Goal: Information Seeking & Learning: Learn about a topic

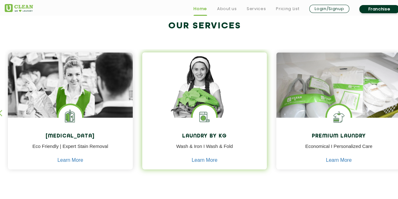
scroll to position [252, 0]
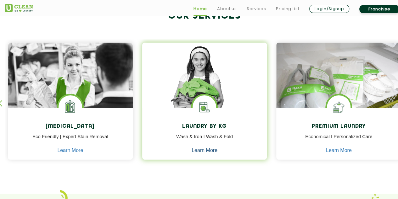
click at [205, 150] on link "Learn More" at bounding box center [205, 150] width 26 height 6
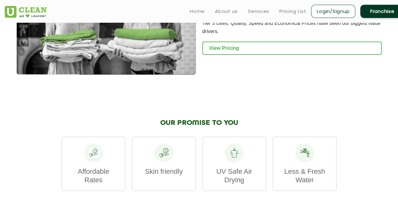
scroll to position [881, 0]
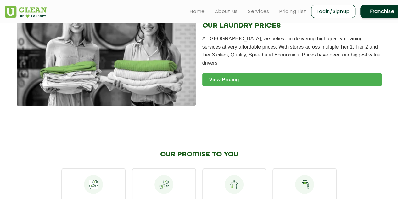
click at [230, 81] on link "View Pricing" at bounding box center [291, 79] width 179 height 13
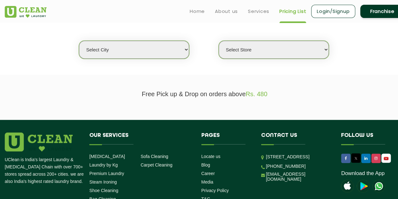
scroll to position [157, 0]
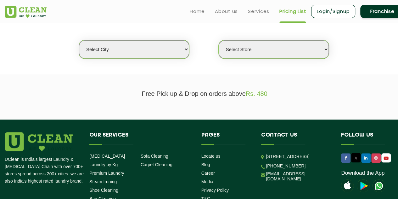
click at [175, 52] on select "Select city Aalo Agartala Agra Ahmedabad Akola Aligarh Alwar - UClean Select Am…" at bounding box center [134, 49] width 110 height 18
select select "8"
click at [79, 40] on select "Select city Aalo Agartala Agra Ahmedabad Akola Aligarh Alwar - UClean Select Am…" at bounding box center [134, 49] width 110 height 18
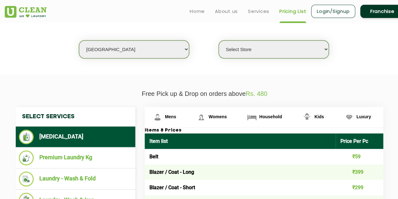
click at [252, 48] on select "Select Store UClean Jadavpur UClean Kamalgazi UClean Astra Towers UClean Bansdr…" at bounding box center [274, 49] width 110 height 18
click at [273, 50] on select "Select Store UClean Jadavpur UClean Kamalgazi UClean Astra Towers UClean Bansdr…" at bounding box center [274, 49] width 110 height 18
select select "530"
click at [219, 40] on select "Select Store UClean Jadavpur UClean Kamalgazi UClean Astra Towers UClean Bansdr…" at bounding box center [274, 49] width 110 height 18
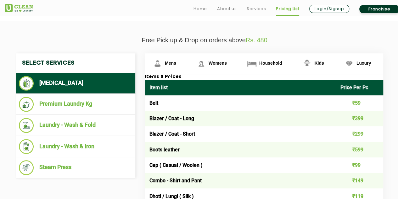
scroll to position [220, 0]
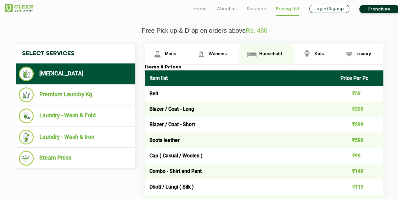
click at [253, 54] on img at bounding box center [251, 53] width 11 height 11
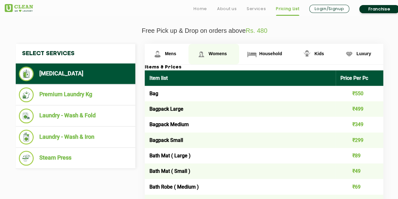
click at [223, 59] on link "Womens" at bounding box center [214, 54] width 51 height 20
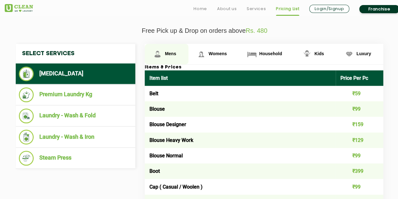
click at [170, 55] on link "Mens" at bounding box center [167, 54] width 44 height 20
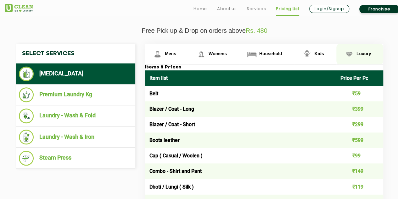
click at [357, 50] on link "Luxury" at bounding box center [359, 54] width 47 height 20
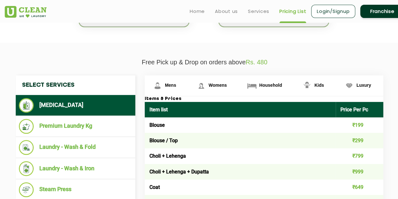
scroll to position [189, 0]
click at [175, 89] on link "Mens" at bounding box center [167, 85] width 44 height 20
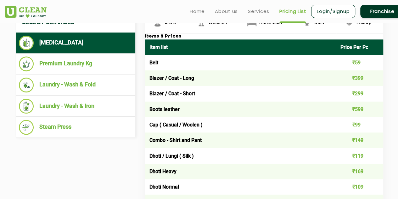
scroll to position [220, 0]
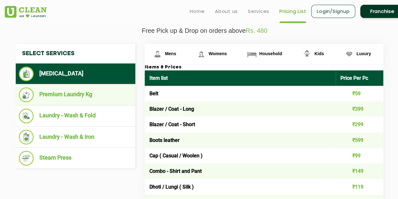
click at [92, 100] on li "Premium Laundry Kg" at bounding box center [75, 94] width 113 height 15
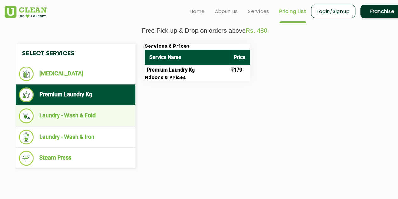
click at [93, 112] on li "Laundry - Wash & Fold" at bounding box center [75, 115] width 113 height 15
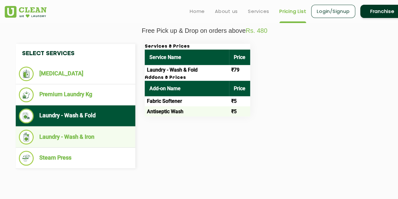
click at [115, 139] on li "Laundry - Wash & Iron" at bounding box center [75, 136] width 113 height 15
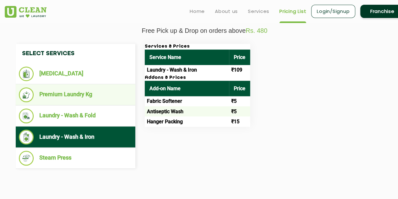
click at [97, 99] on li "Premium Laundry Kg" at bounding box center [75, 94] width 113 height 15
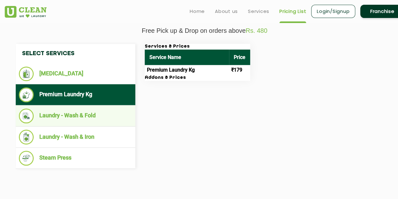
click at [97, 117] on li "Laundry - Wash & Fold" at bounding box center [75, 115] width 113 height 15
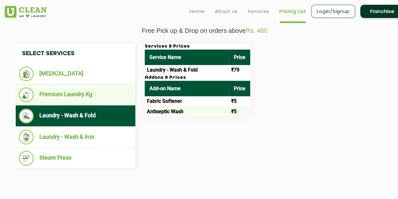
click at [96, 99] on li "Premium Laundry Kg" at bounding box center [75, 94] width 113 height 15
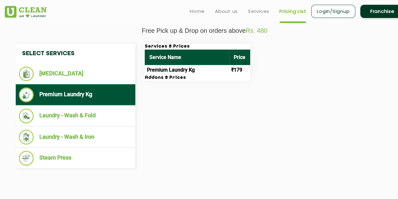
click at [96, 84] on ul "Premium Laundry Kg" at bounding box center [76, 94] width 120 height 21
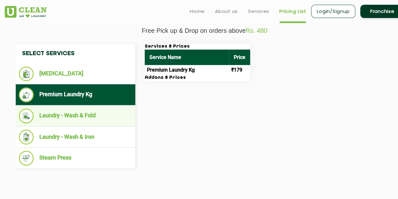
click at [95, 115] on li "Laundry - Wash & Fold" at bounding box center [75, 115] width 113 height 15
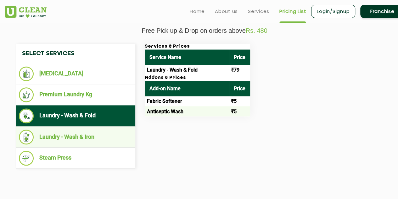
click at [93, 132] on li "Laundry - Wash & Iron" at bounding box center [75, 136] width 113 height 15
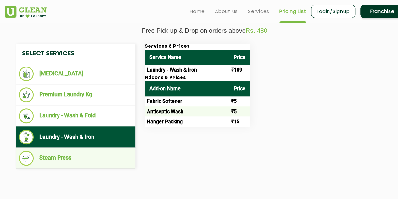
click at [93, 157] on li "Steam Press" at bounding box center [75, 157] width 113 height 15
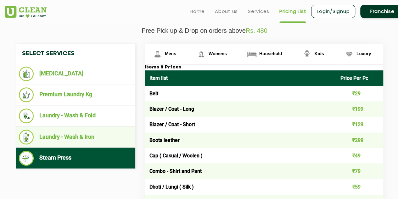
click at [98, 134] on li "Laundry - Wash & Iron" at bounding box center [75, 136] width 113 height 15
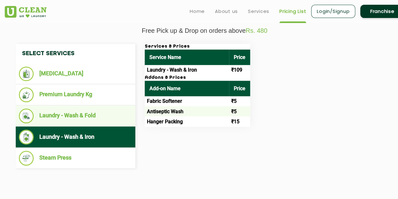
click at [99, 121] on li "Laundry - Wash & Fold" at bounding box center [75, 115] width 113 height 15
